Goal: Task Accomplishment & Management: Use online tool/utility

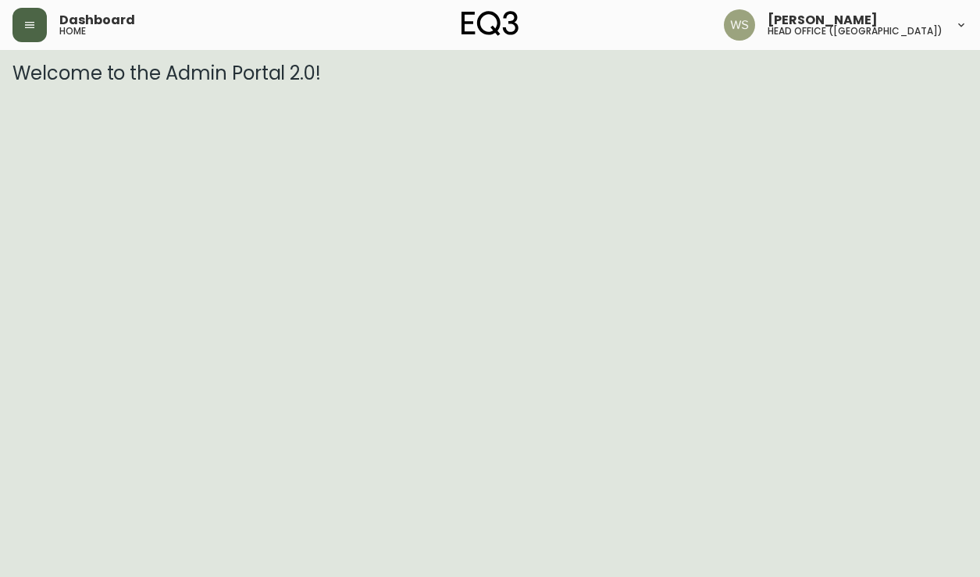
click at [37, 34] on button "button" at bounding box center [29, 25] width 34 height 34
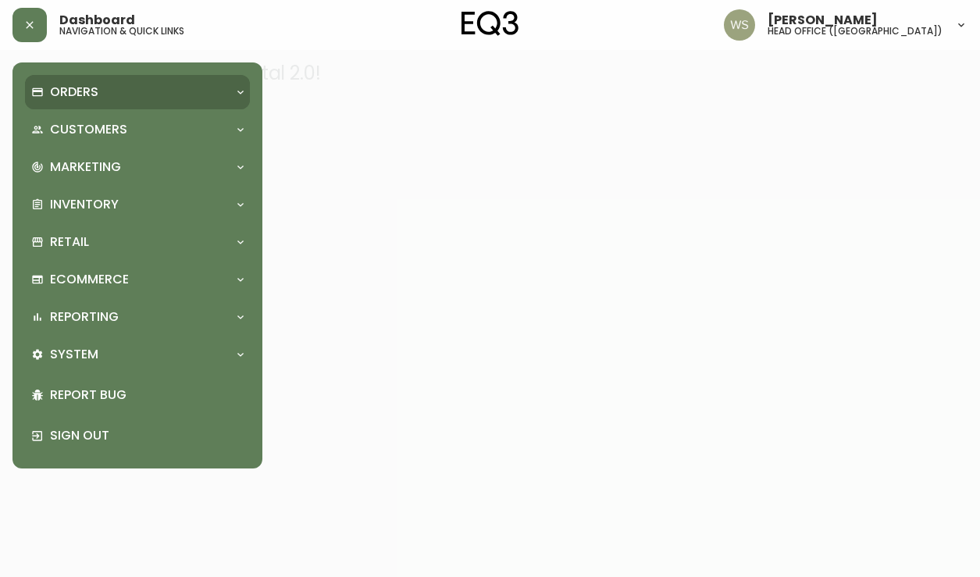
click at [66, 94] on p "Orders" at bounding box center [74, 92] width 48 height 17
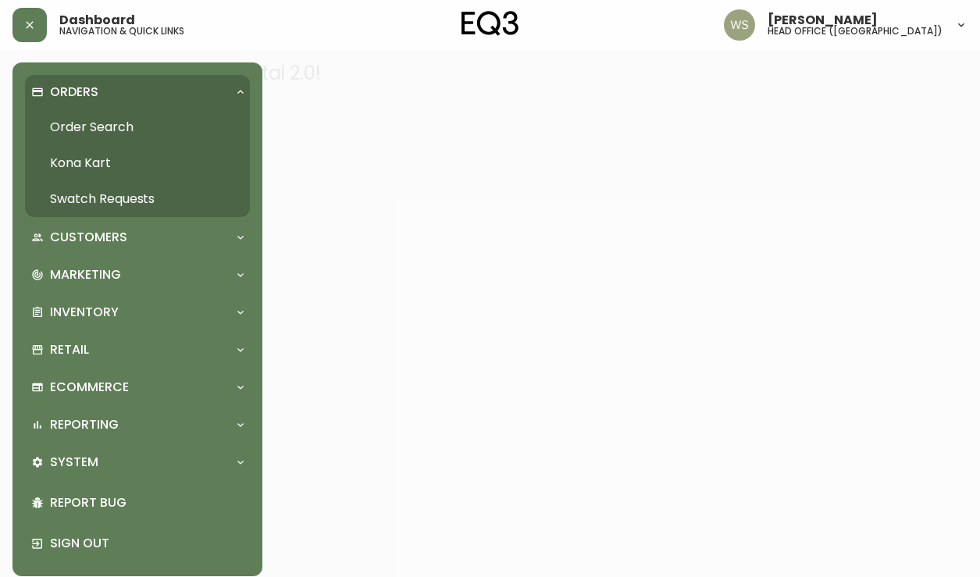
click at [89, 121] on link "Order Search" at bounding box center [137, 127] width 225 height 36
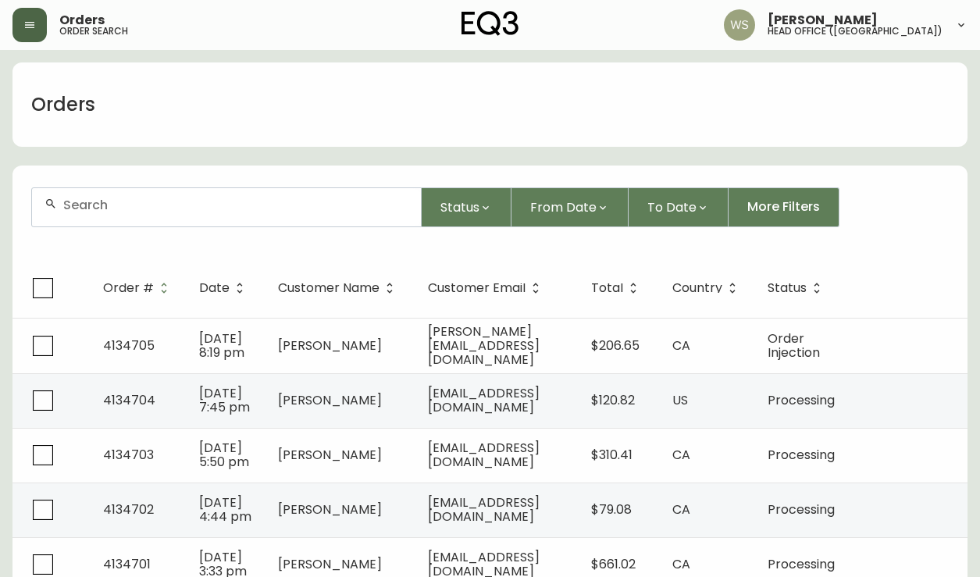
click at [23, 28] on button "button" at bounding box center [29, 25] width 34 height 34
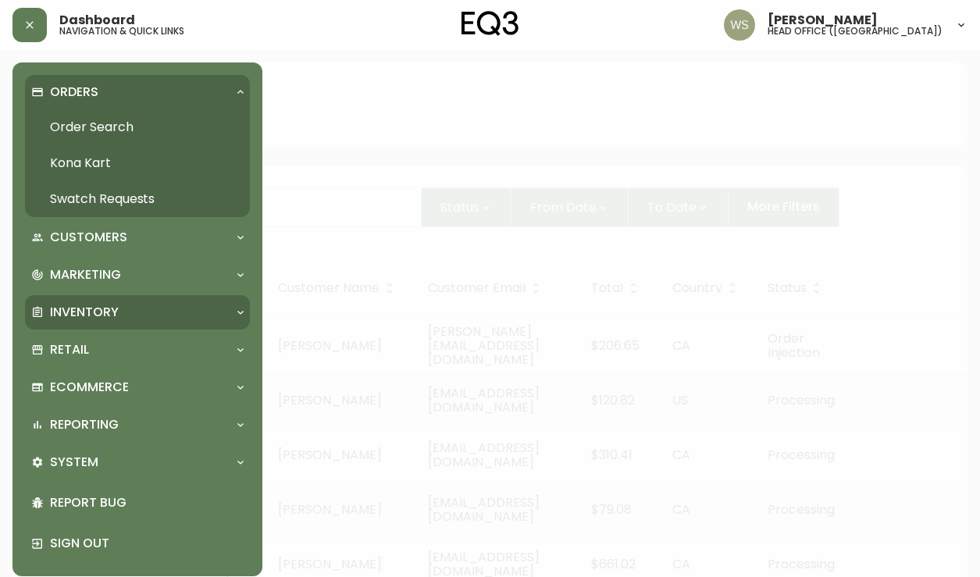
click at [74, 308] on p "Inventory" at bounding box center [84, 312] width 69 height 17
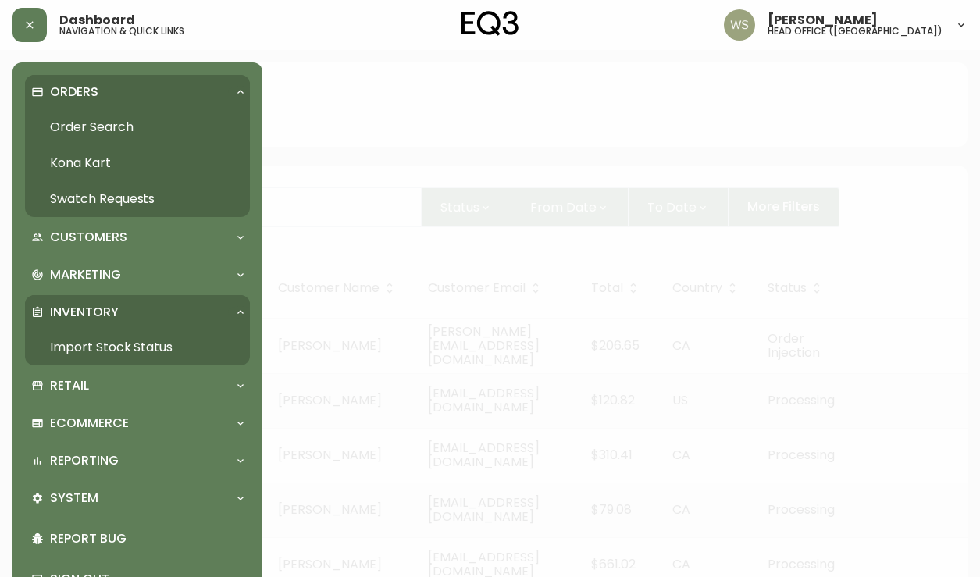
click at [84, 338] on link "Import Stock Status" at bounding box center [137, 348] width 225 height 36
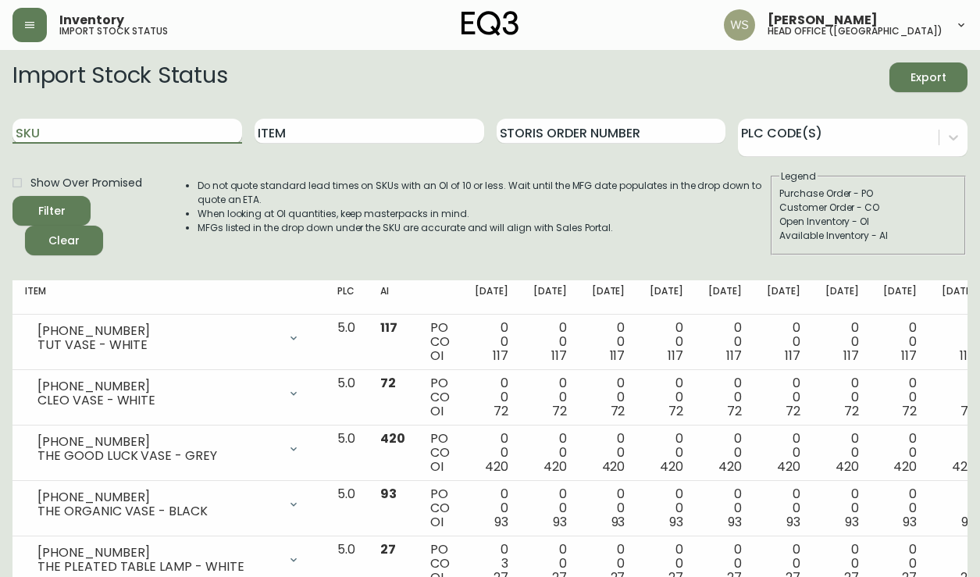
click at [212, 137] on input "SKU" at bounding box center [127, 131] width 230 height 25
click at [331, 144] on div "Item" at bounding box center [370, 131] width 230 height 51
click at [329, 132] on input "Item" at bounding box center [370, 131] width 230 height 25
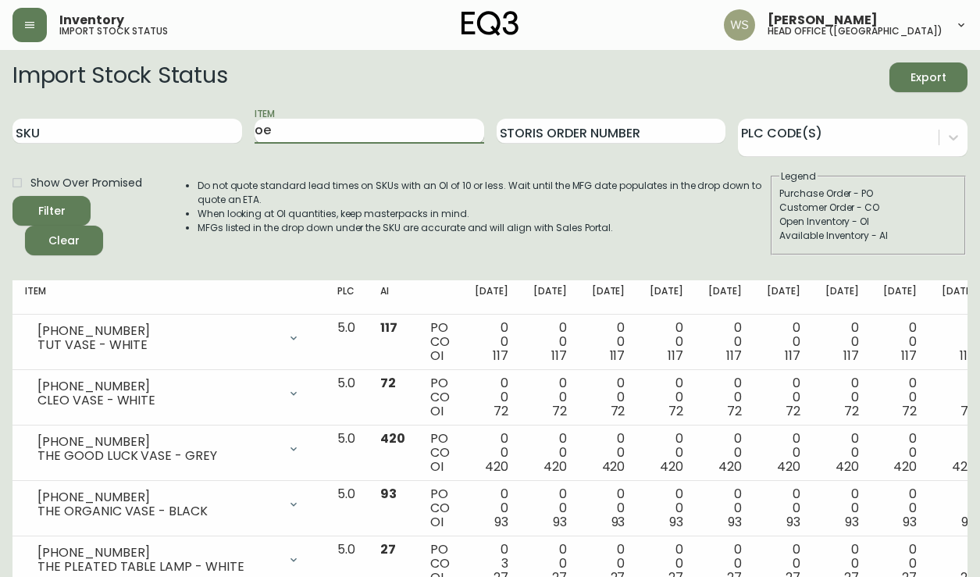
type input "o"
click at [12, 196] on button "Filter" at bounding box center [51, 211] width 78 height 30
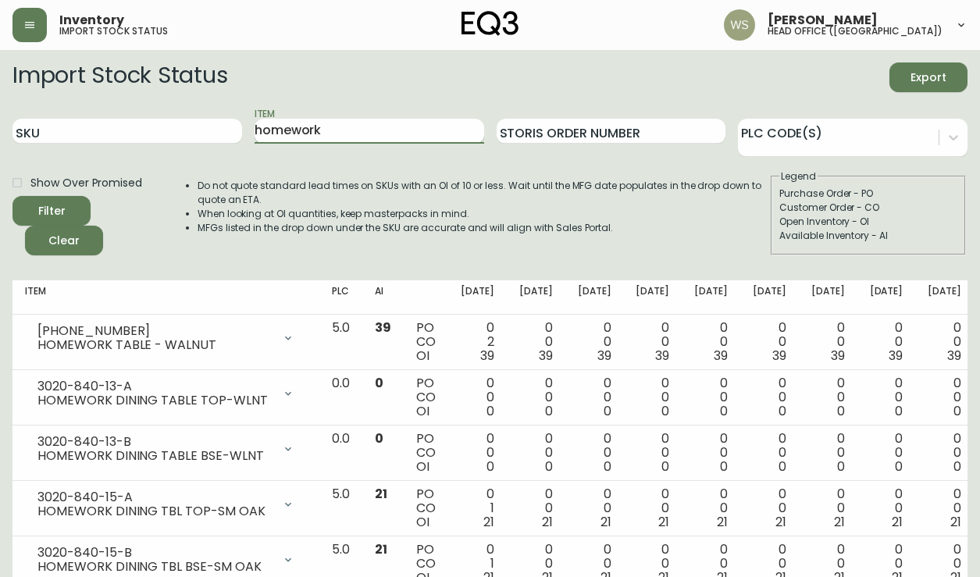
click at [297, 121] on input "homework" at bounding box center [370, 131] width 230 height 25
type input "harvest"
click at [12, 196] on button "Filter" at bounding box center [51, 211] width 78 height 30
